Goal: Transaction & Acquisition: Purchase product/service

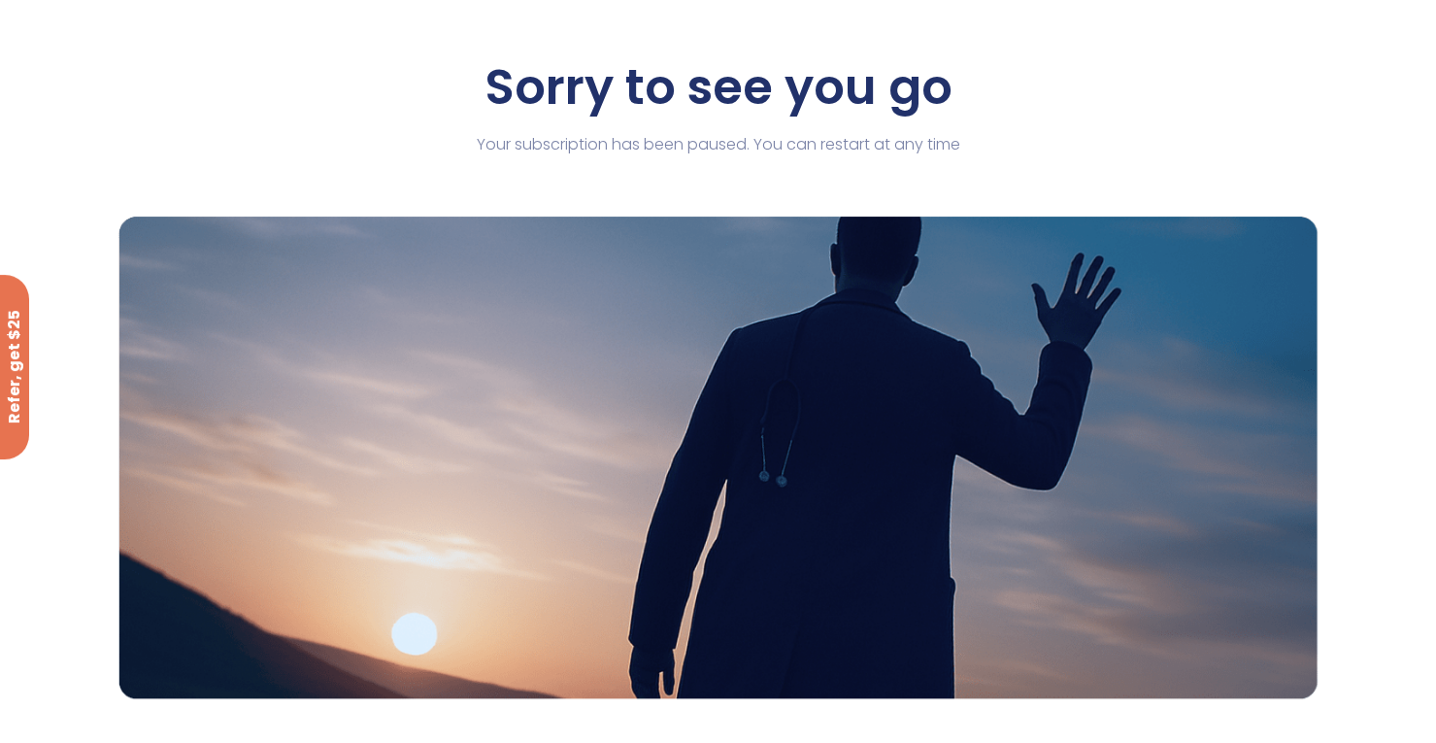
scroll to position [97, 0]
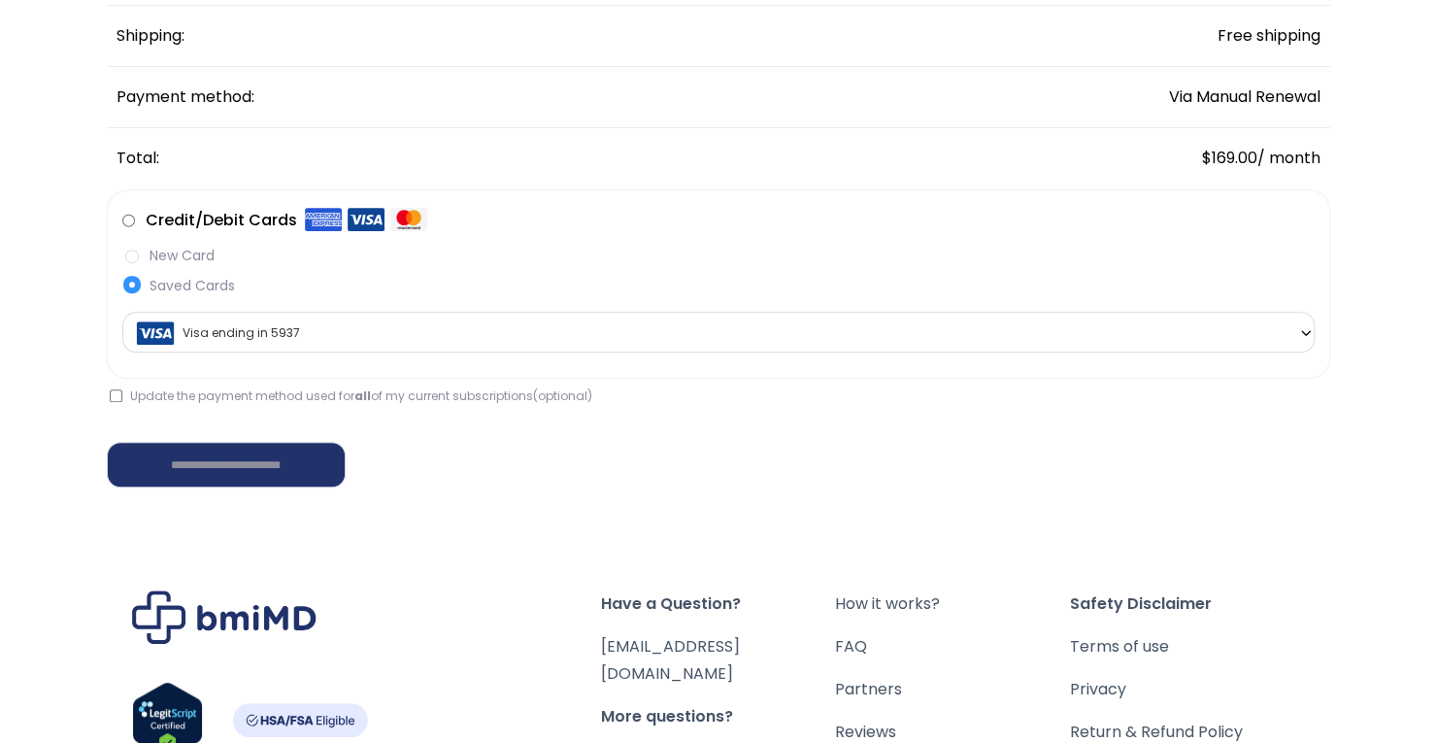
scroll to position [388, 0]
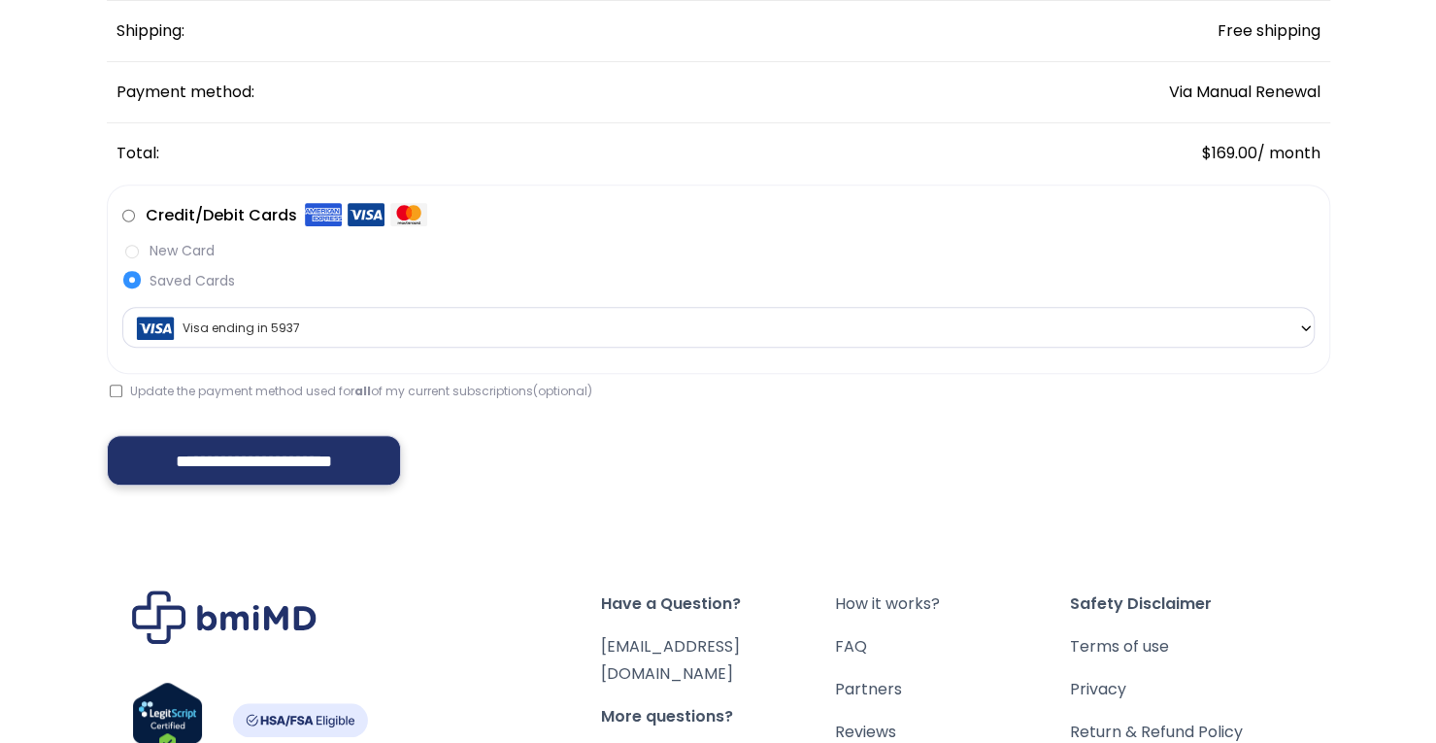
click at [309, 465] on input "**********" at bounding box center [254, 460] width 294 height 50
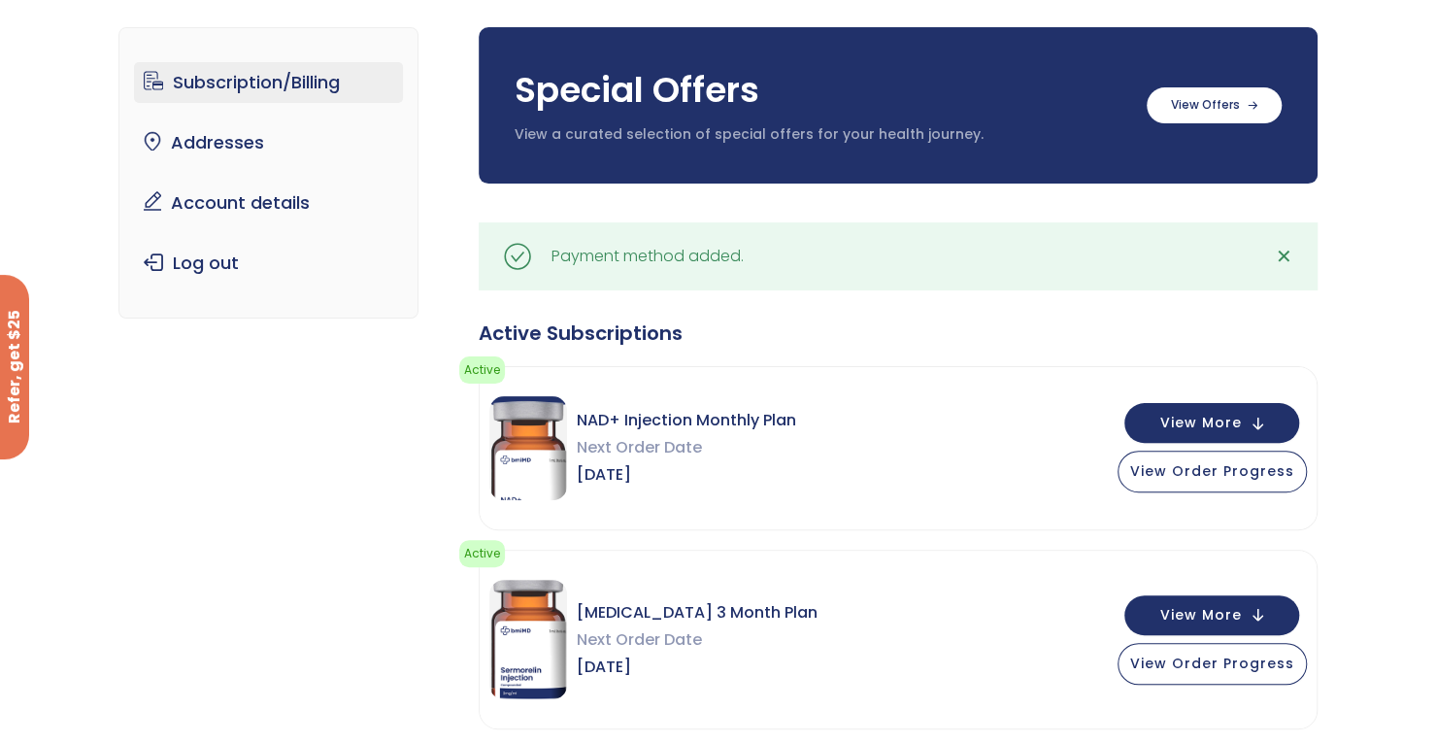
scroll to position [194, 0]
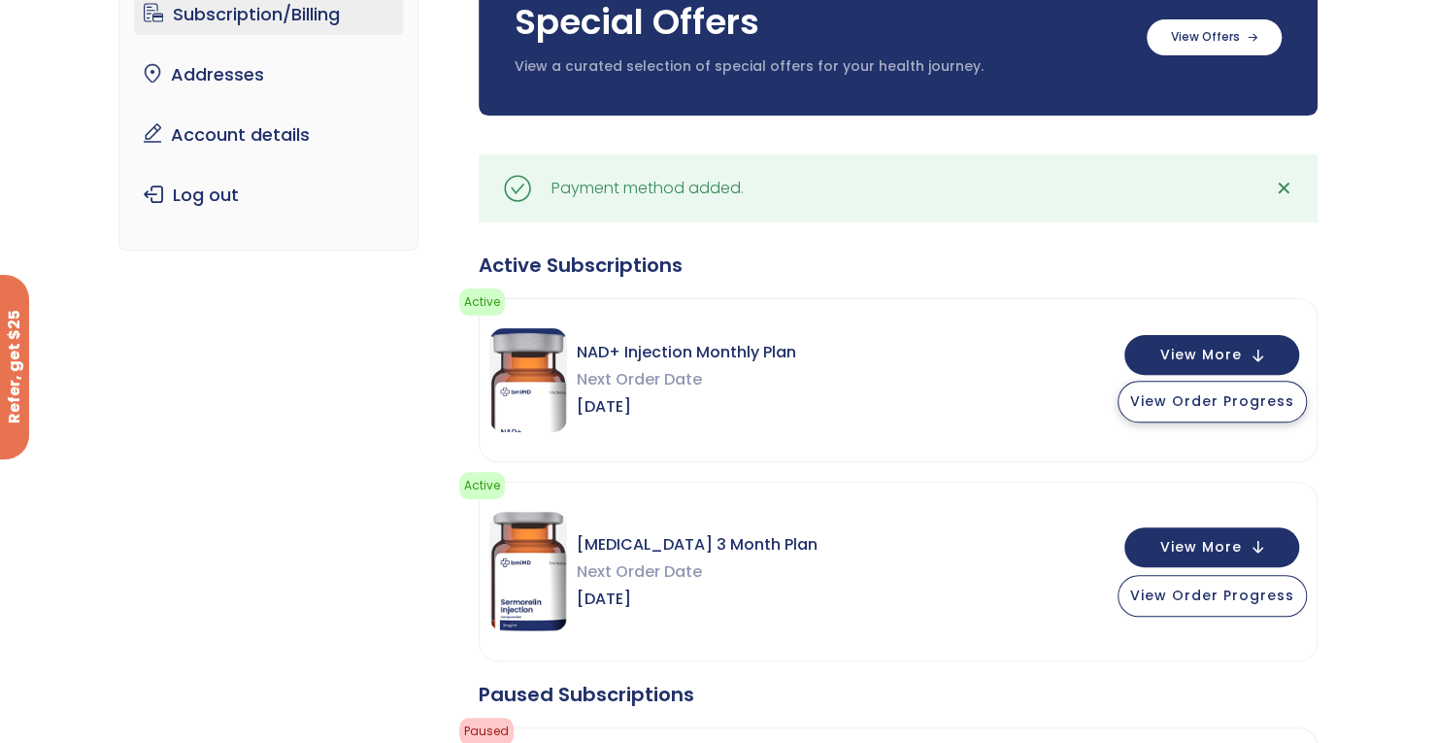
click at [1175, 416] on button "View Order Progress" at bounding box center [1212, 402] width 189 height 42
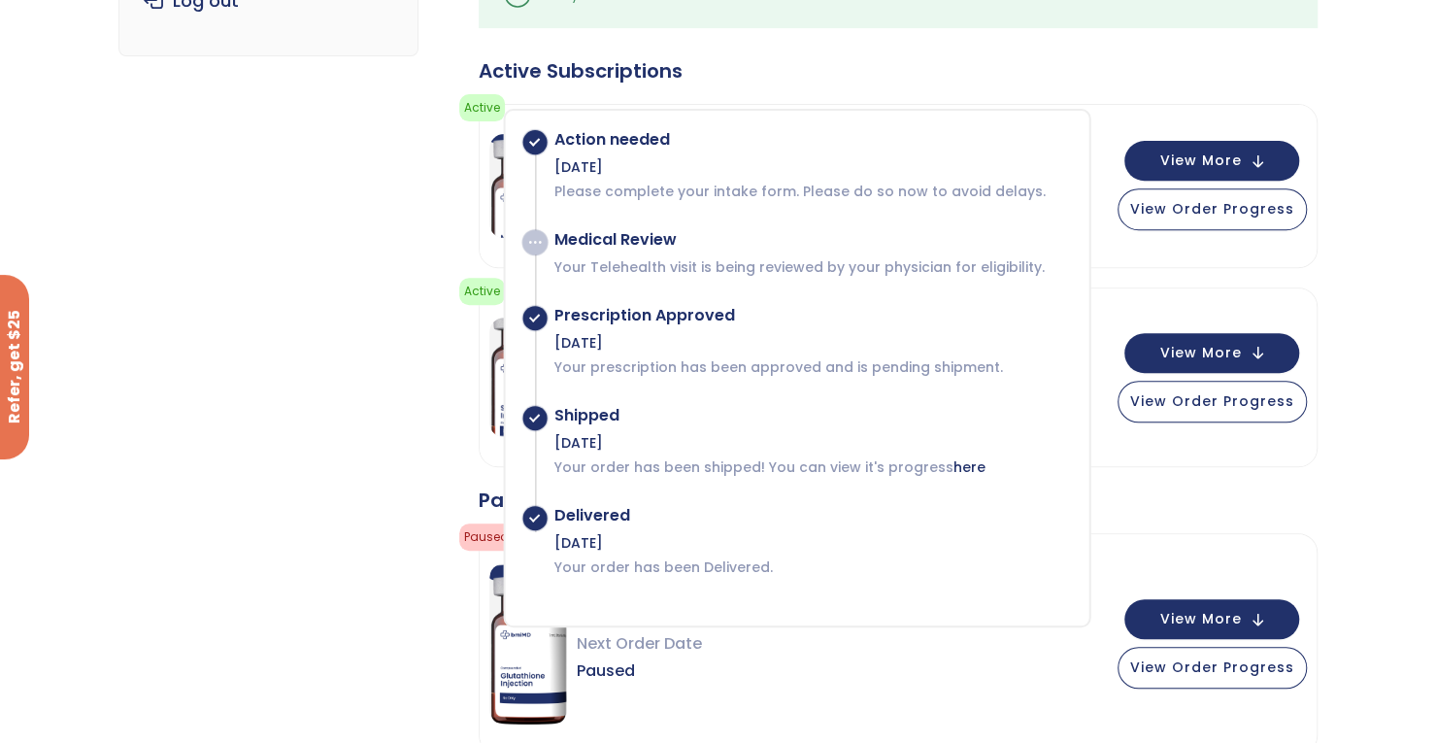
scroll to position [485, 0]
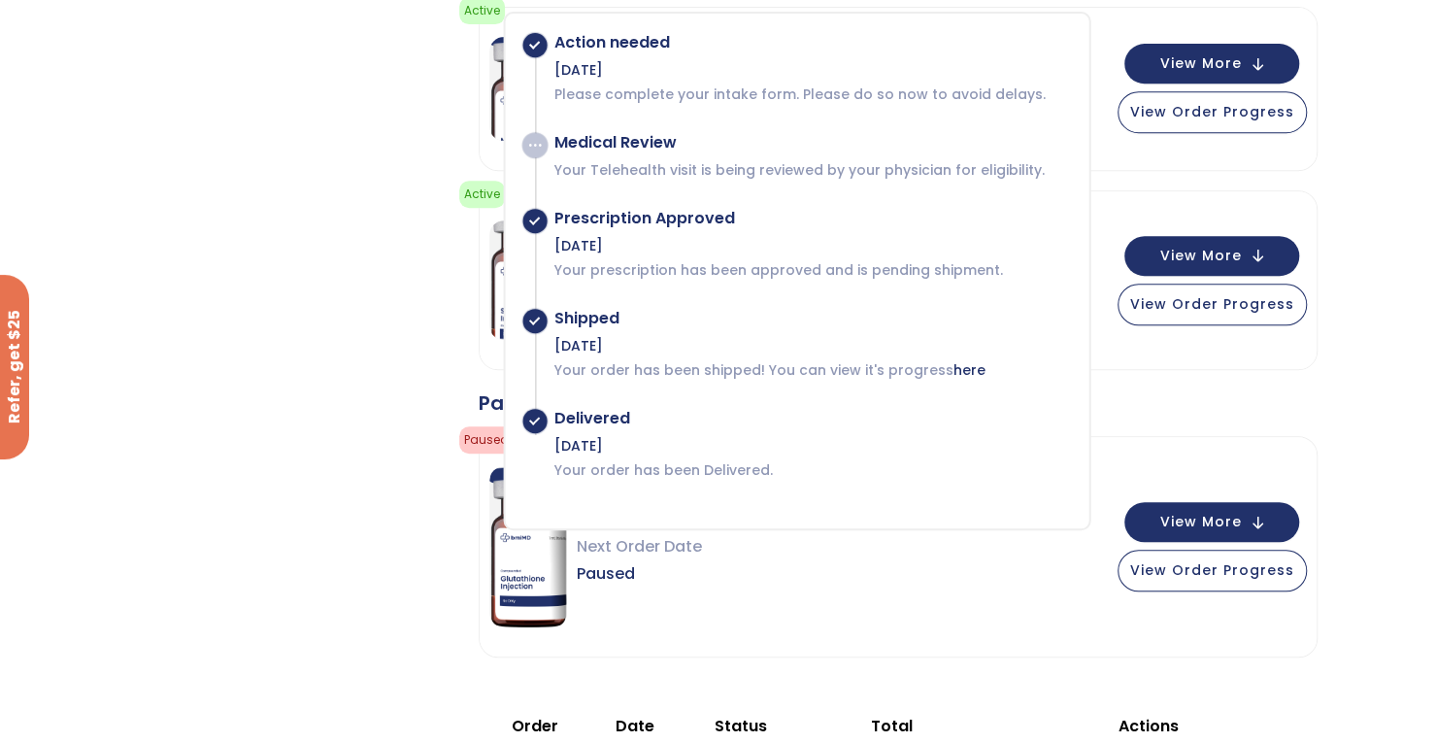
click at [1183, 405] on div "Paused Subscriptions" at bounding box center [898, 402] width 839 height 27
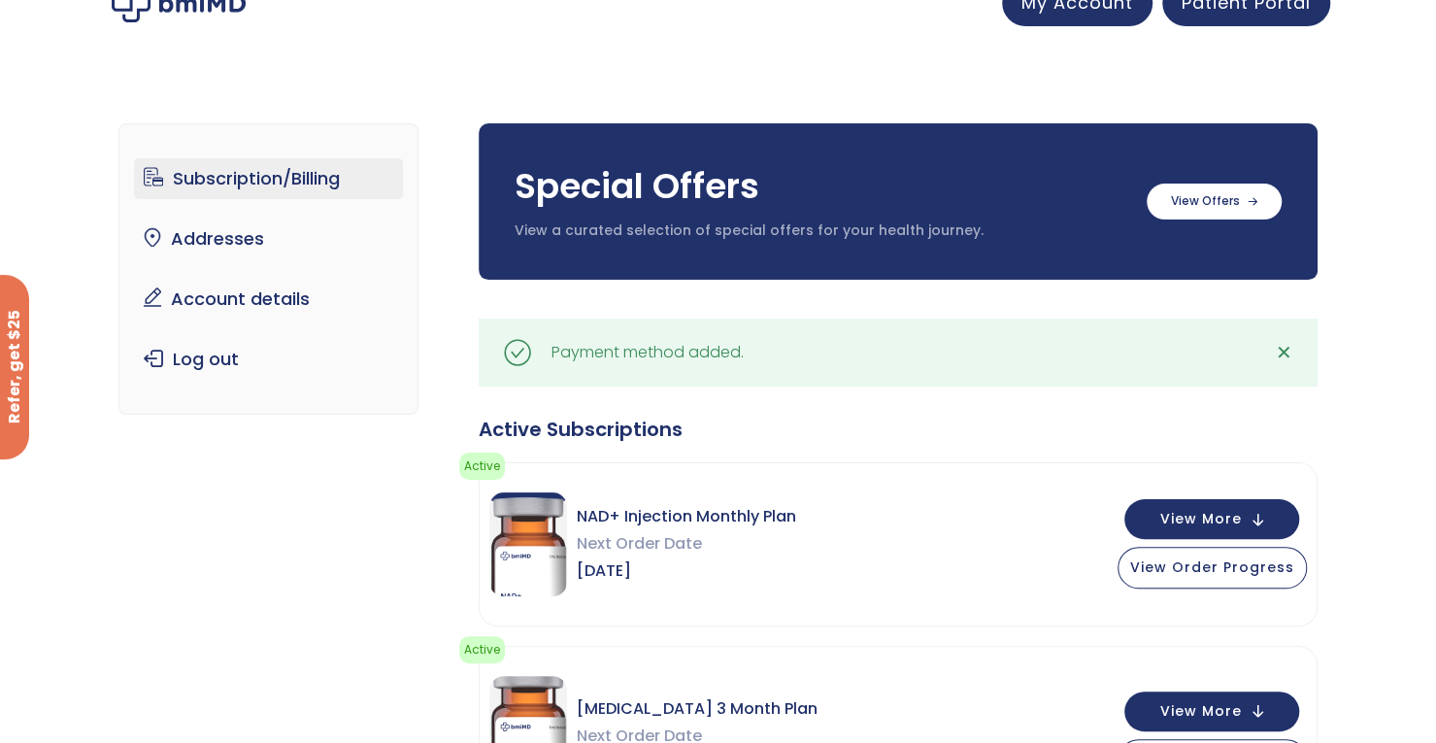
scroll to position [0, 0]
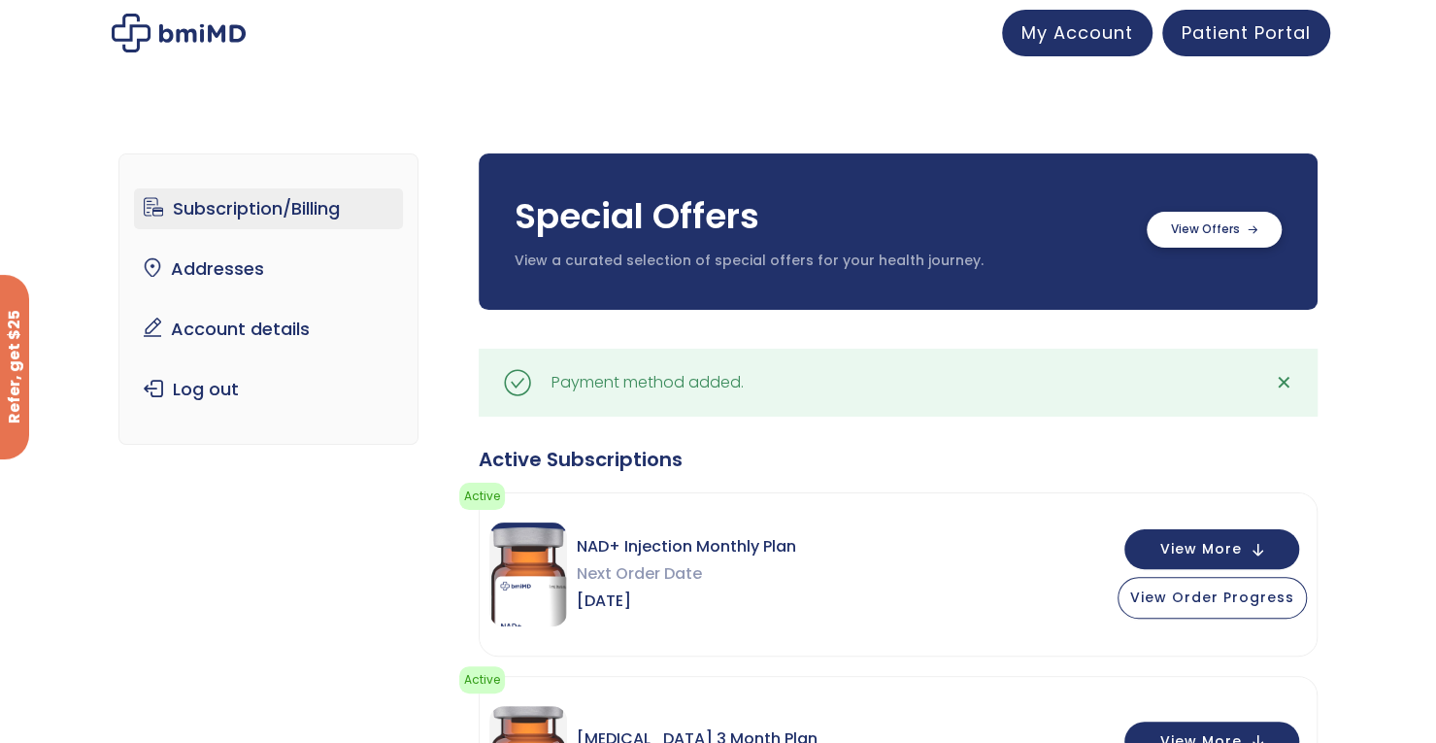
click at [1163, 239] on label at bounding box center [1214, 230] width 135 height 36
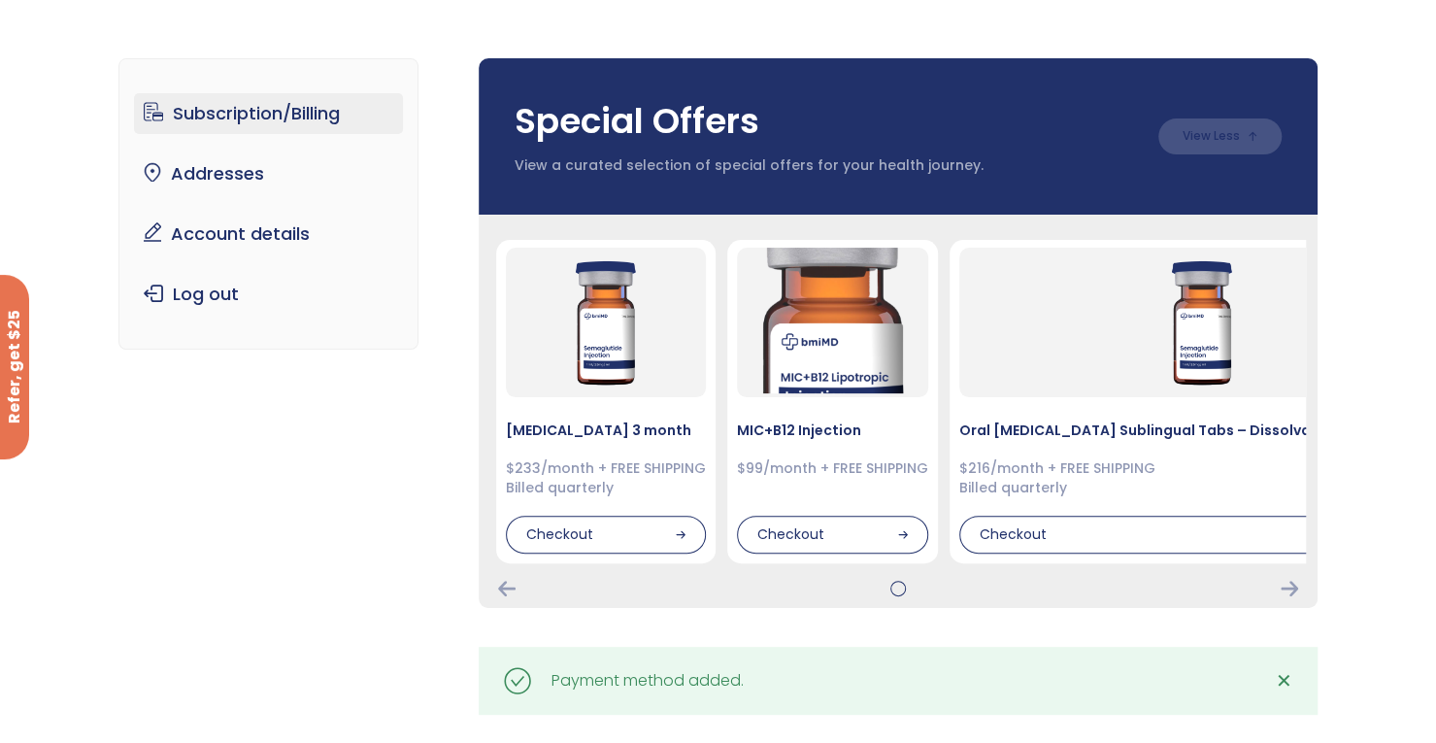
scroll to position [97, 0]
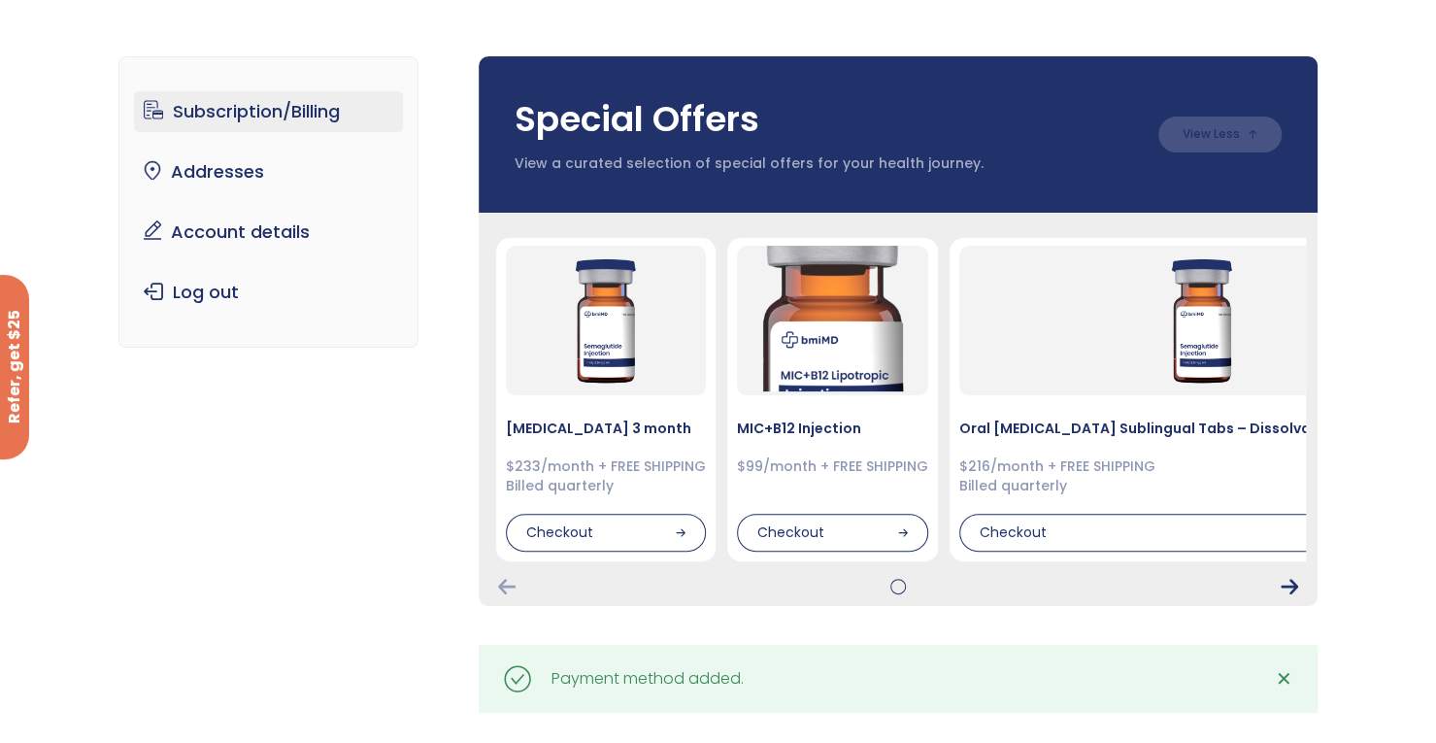
click at [1284, 588] on icon "Next Card" at bounding box center [1289, 587] width 17 height 16
click at [1281, 587] on icon "Next Card" at bounding box center [1289, 587] width 17 height 16
click at [904, 590] on div at bounding box center [898, 587] width 816 height 16
click at [499, 580] on icon "Previous Card" at bounding box center [506, 587] width 17 height 16
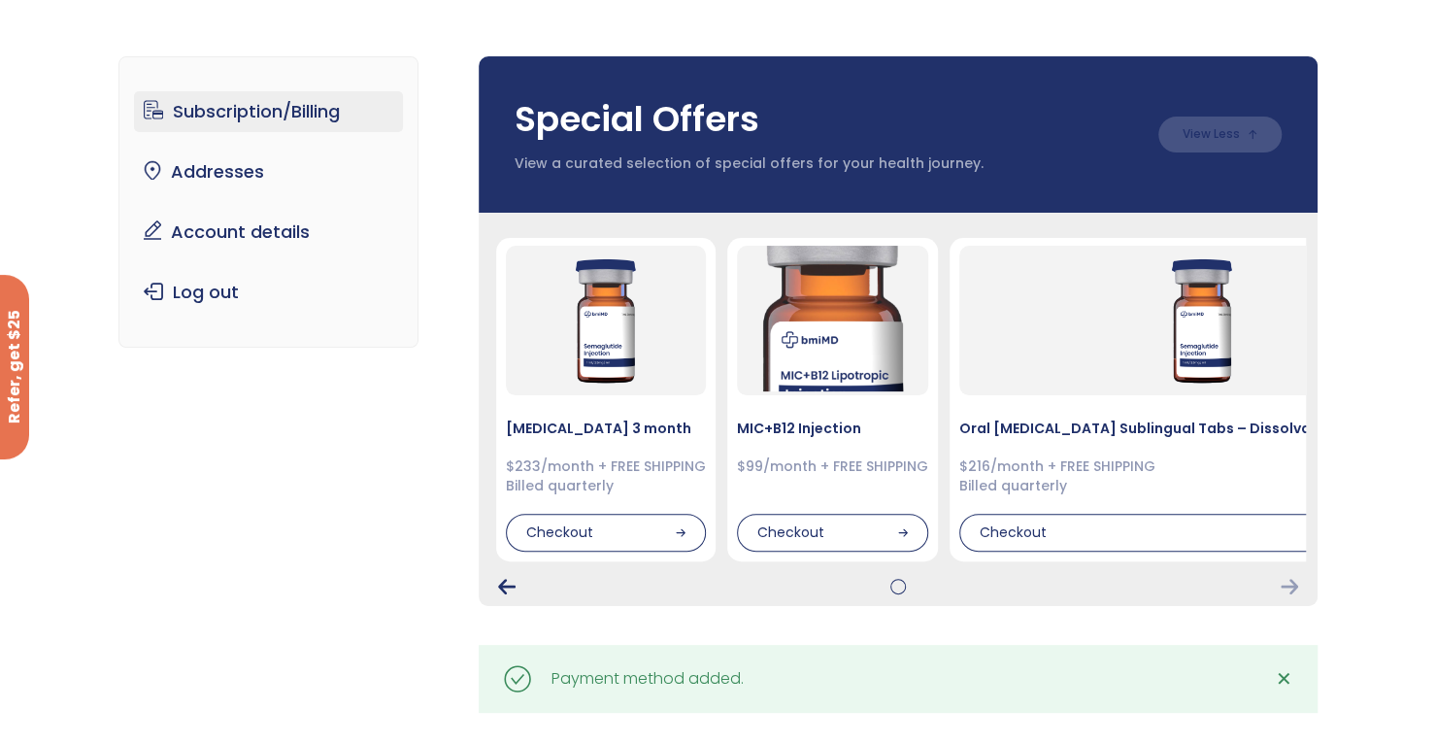
click at [499, 580] on icon "Previous Card" at bounding box center [506, 587] width 17 height 16
